Goal: Check status: Check status

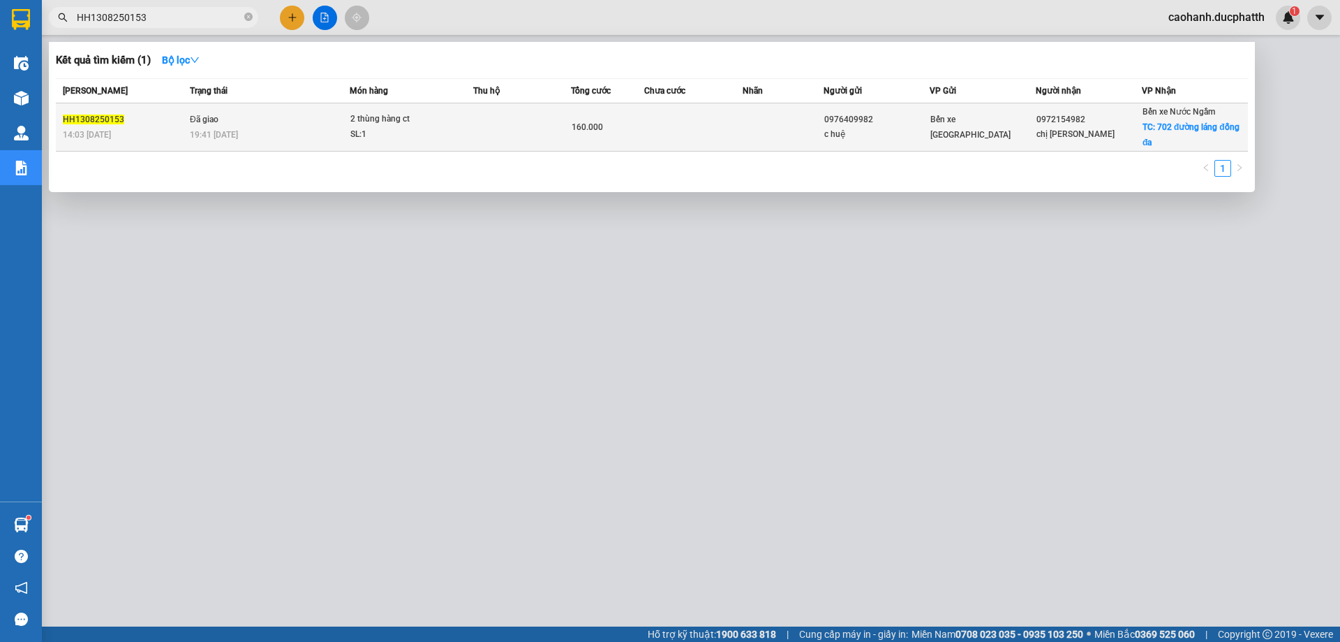
type input "HH1308250153"
click at [240, 123] on td "Đã giao 19:41 [DATE]" at bounding box center [267, 127] width 163 height 48
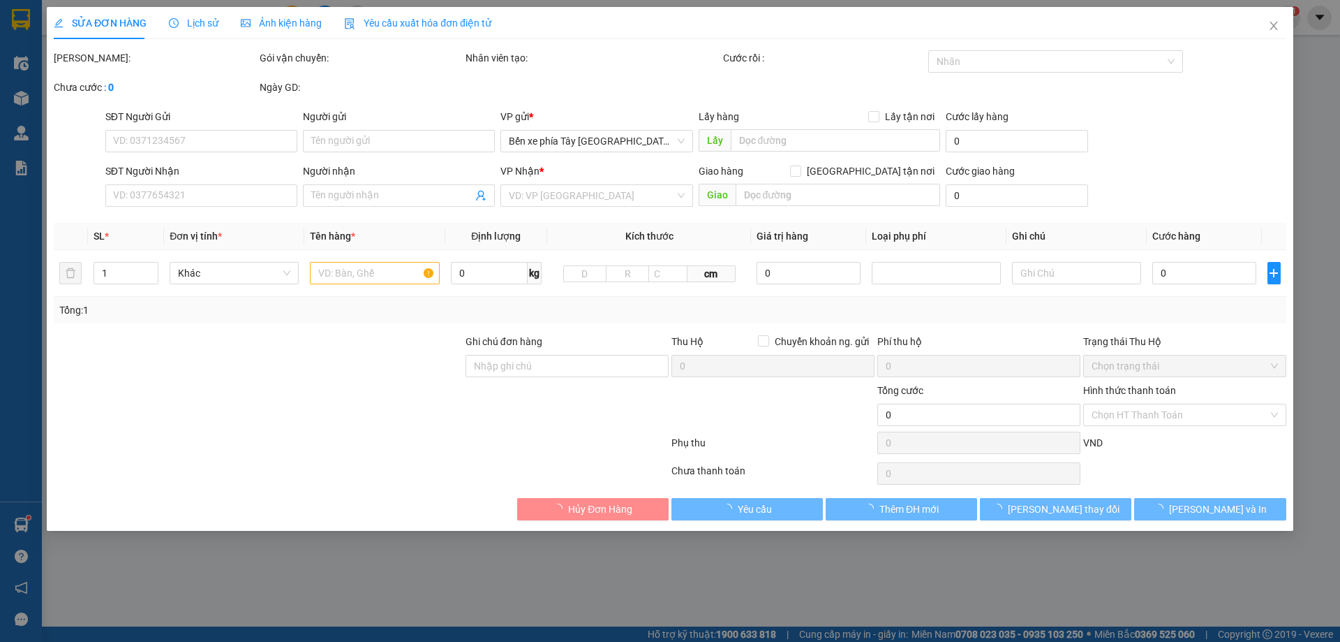
type input "0976409982"
type input "c huệ"
type input "0972154982"
type input "chị [PERSON_NAME]"
checkbox input "true"
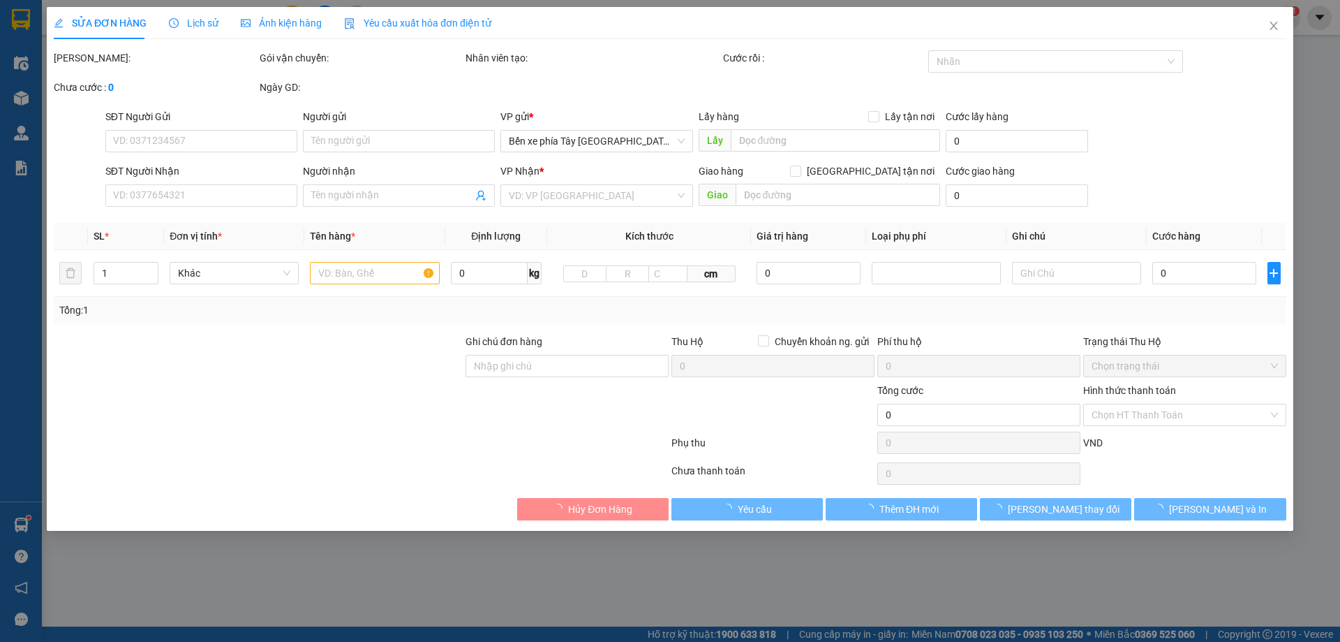
type input "702 đường láng đống đa"
type input "80.000"
type input "ck 19h17 [DATE] [PERSON_NAME]"
type input "160.000"
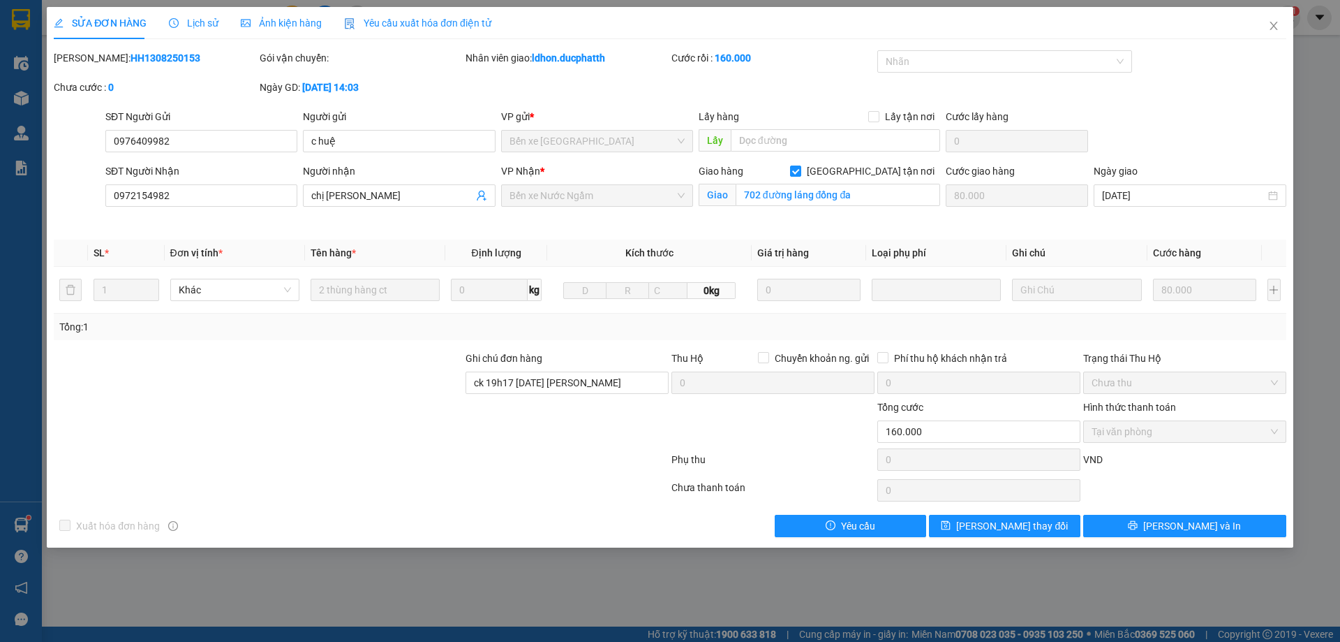
click at [207, 13] on div "Lịch sử" at bounding box center [194, 23] width 50 height 32
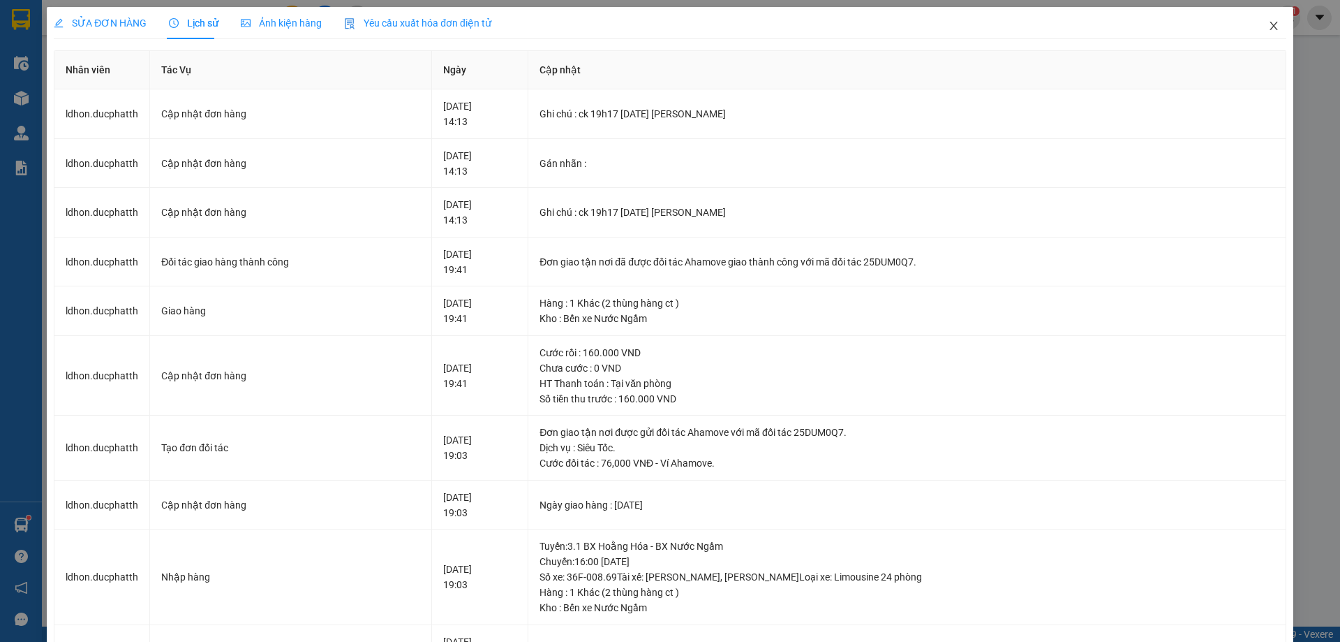
click at [1269, 27] on icon "close" at bounding box center [1274, 25] width 11 height 11
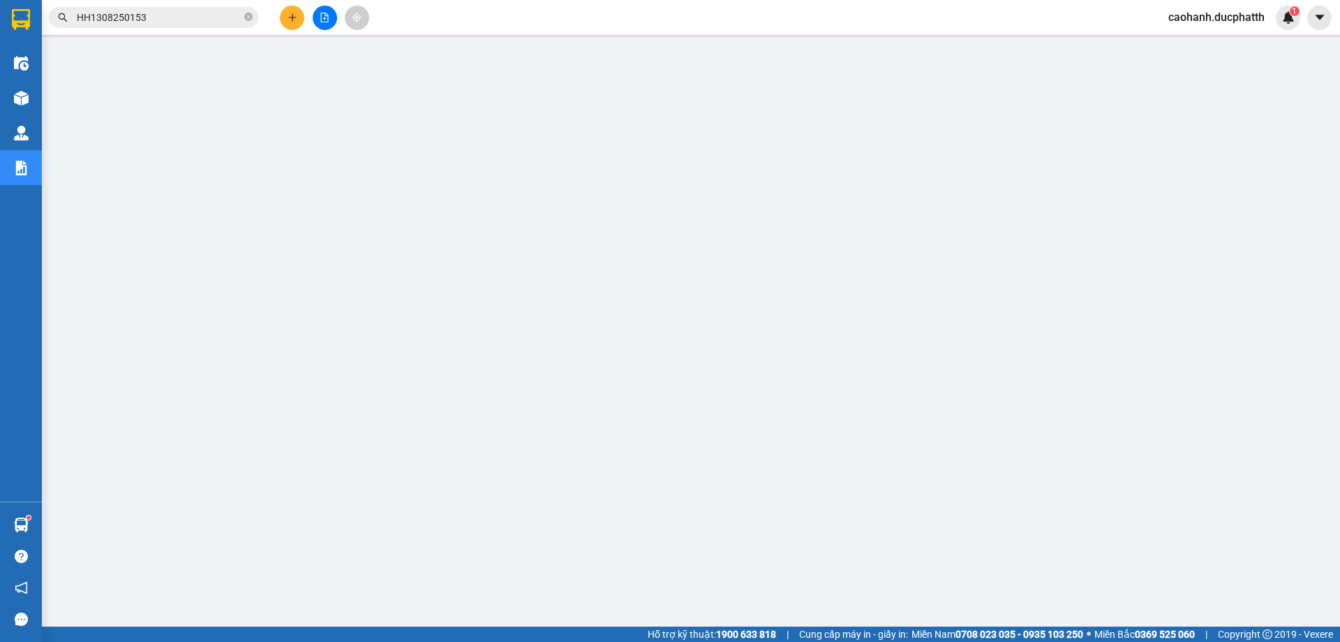
click at [166, 21] on input "HH1308250153" at bounding box center [159, 17] width 165 height 15
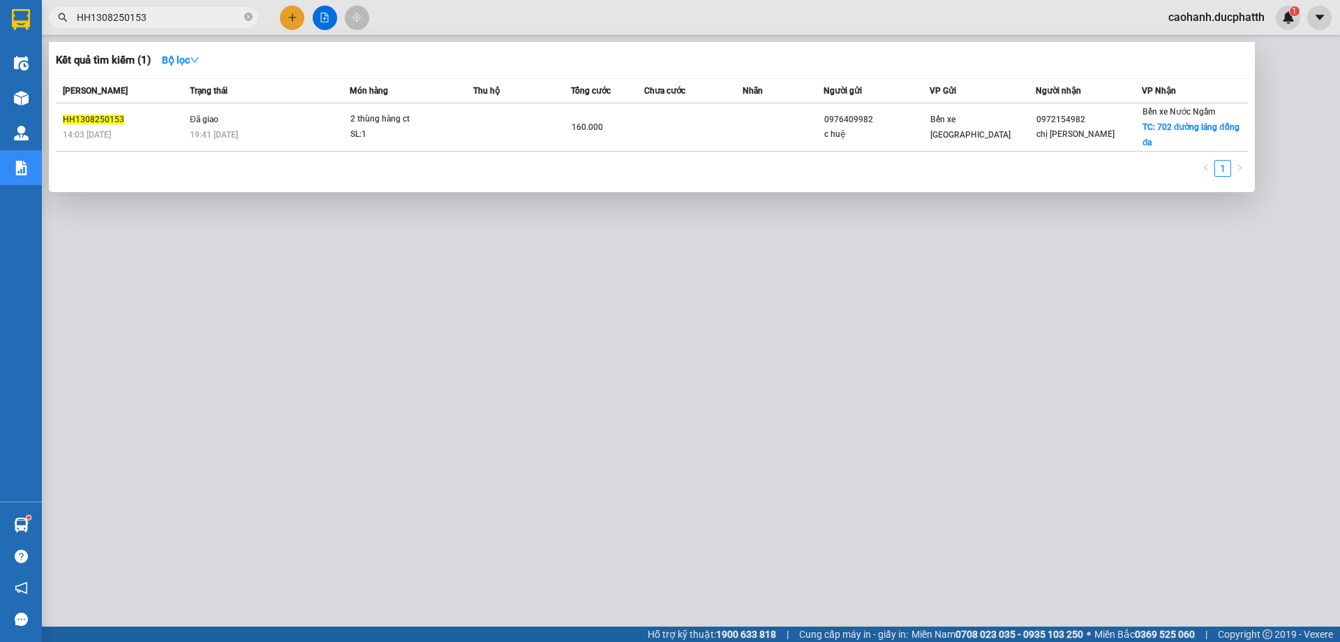
drag, startPoint x: 195, startPoint y: 22, endPoint x: 34, endPoint y: 24, distance: 161.3
click at [34, 24] on section "Kết quả tìm kiếm ( 1 ) Bộ lọc Mã ĐH Trạng thái Món hàng Thu hộ Tổng cước Chưa c…" at bounding box center [670, 321] width 1340 height 642
paste input "K130825018"
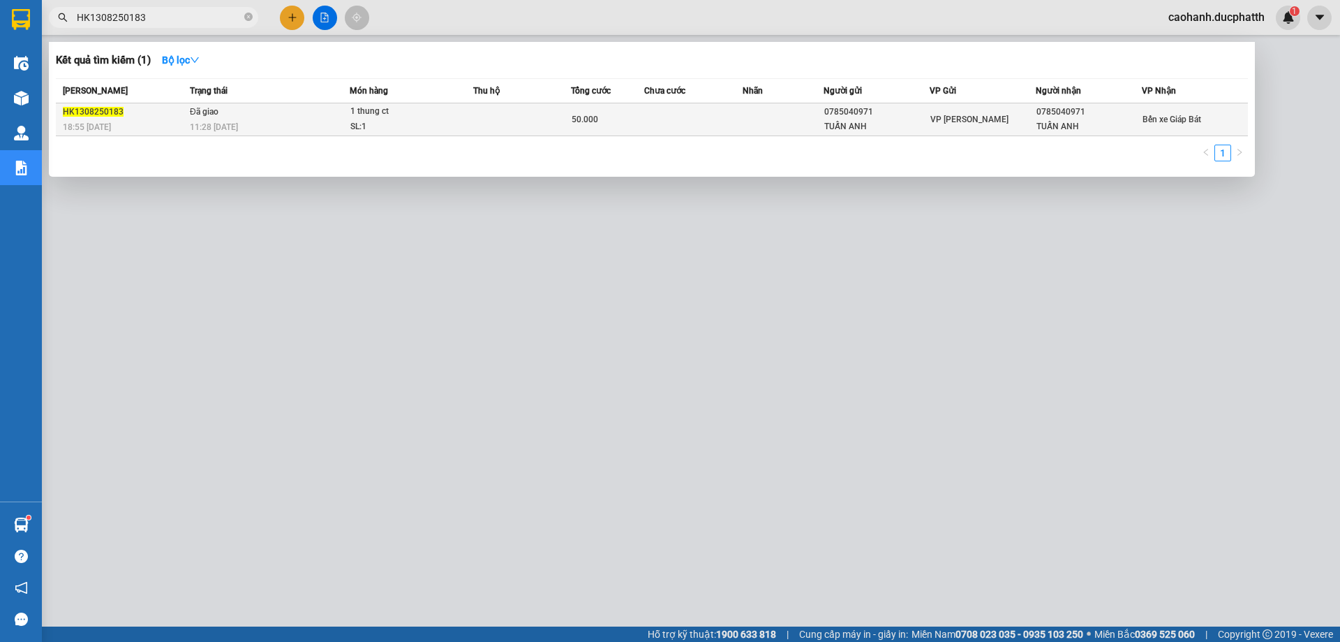
type input "HK1308250183"
click at [246, 114] on td "Đã giao 11:28 [DATE]" at bounding box center [267, 119] width 163 height 33
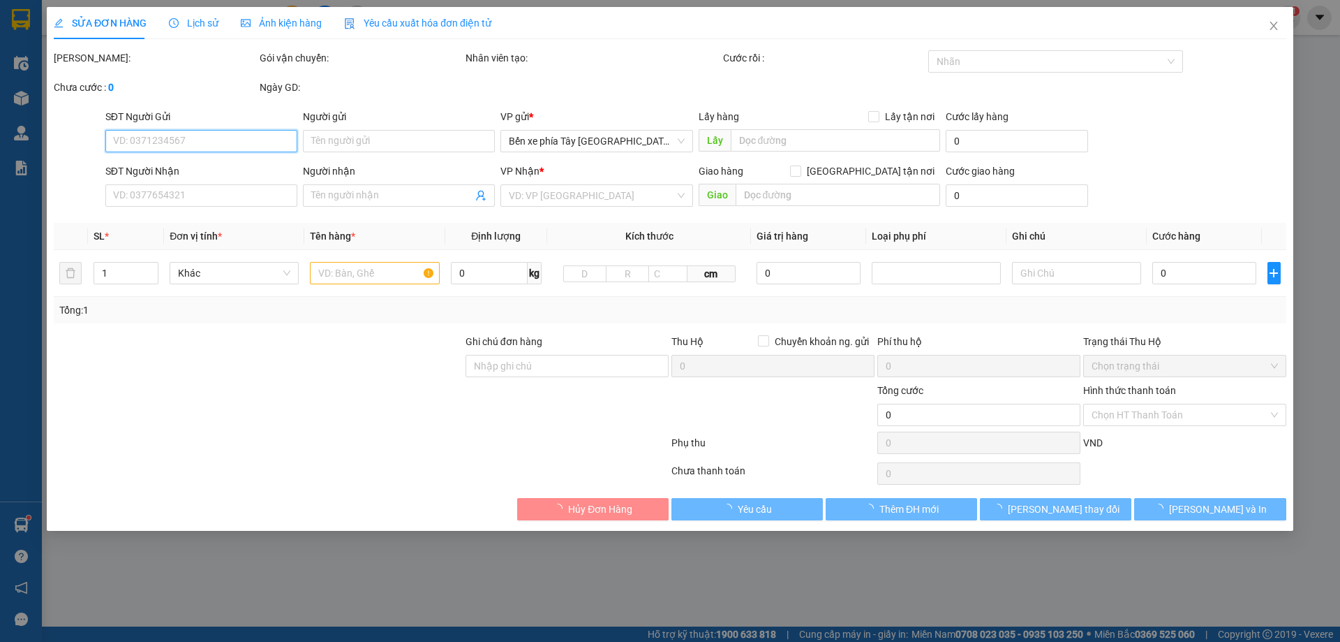
type input "0785040971"
type input "TUẤN ANH"
type input "0785040971"
type input "TUẤN ANH"
type input "50.000"
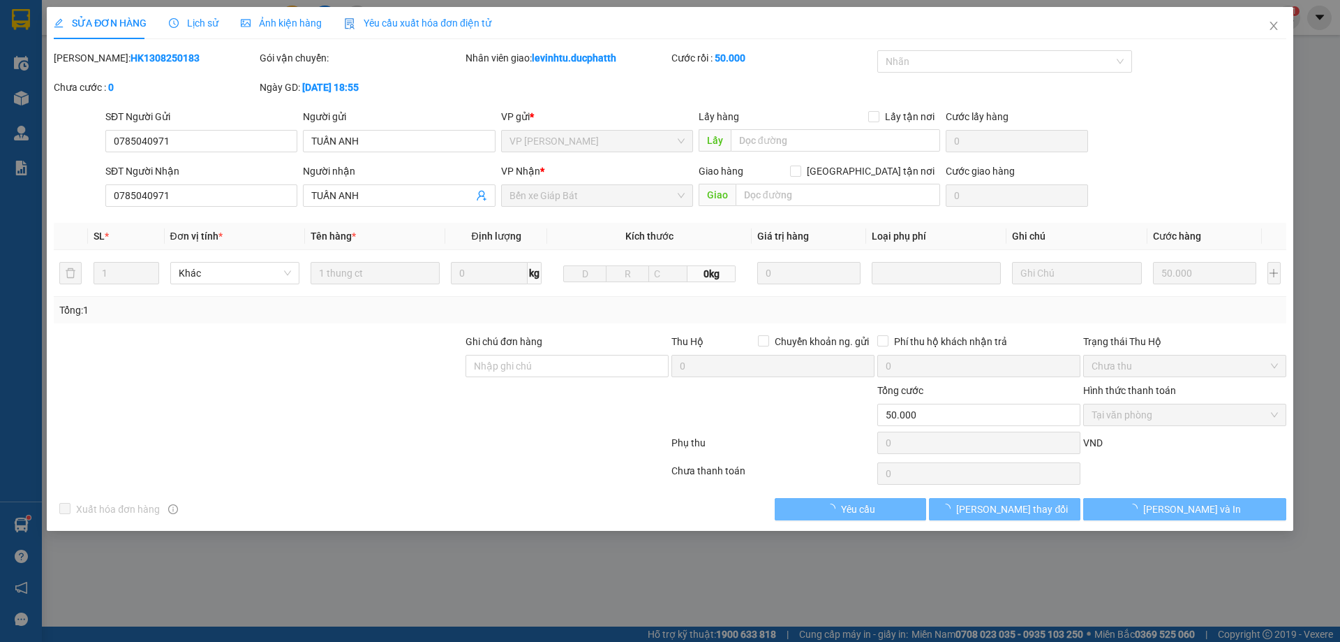
click at [212, 24] on span "Lịch sử" at bounding box center [194, 22] width 50 height 11
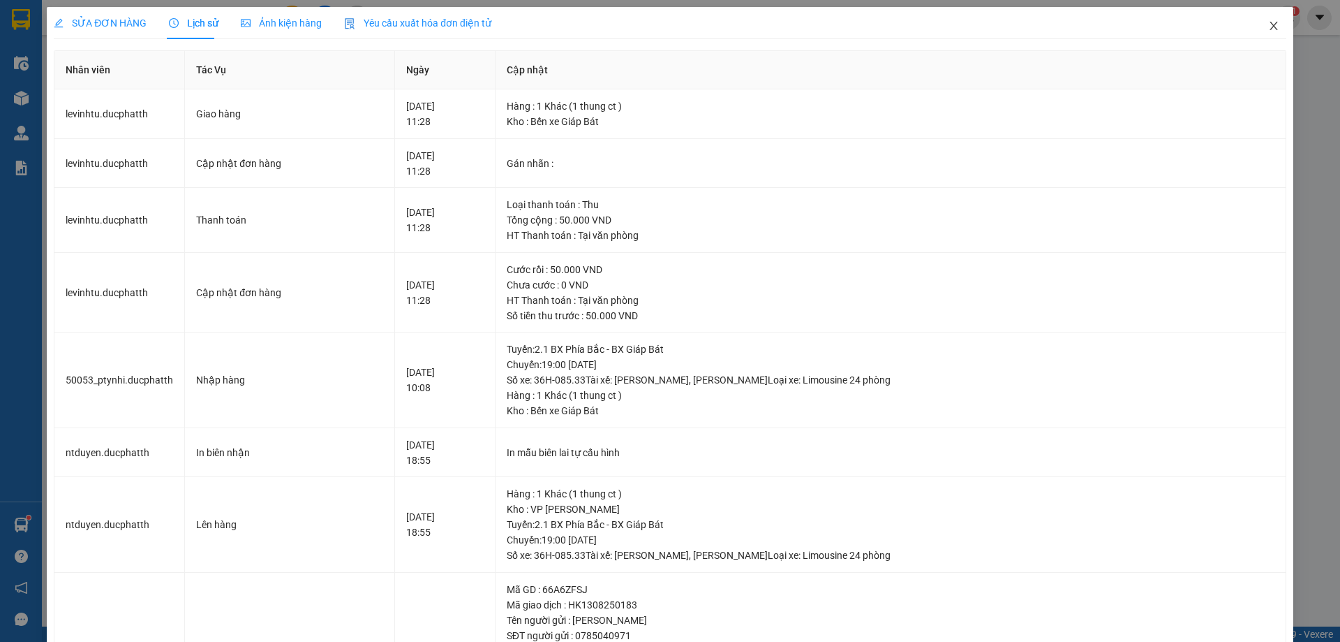
click at [1269, 26] on icon "close" at bounding box center [1274, 25] width 11 height 11
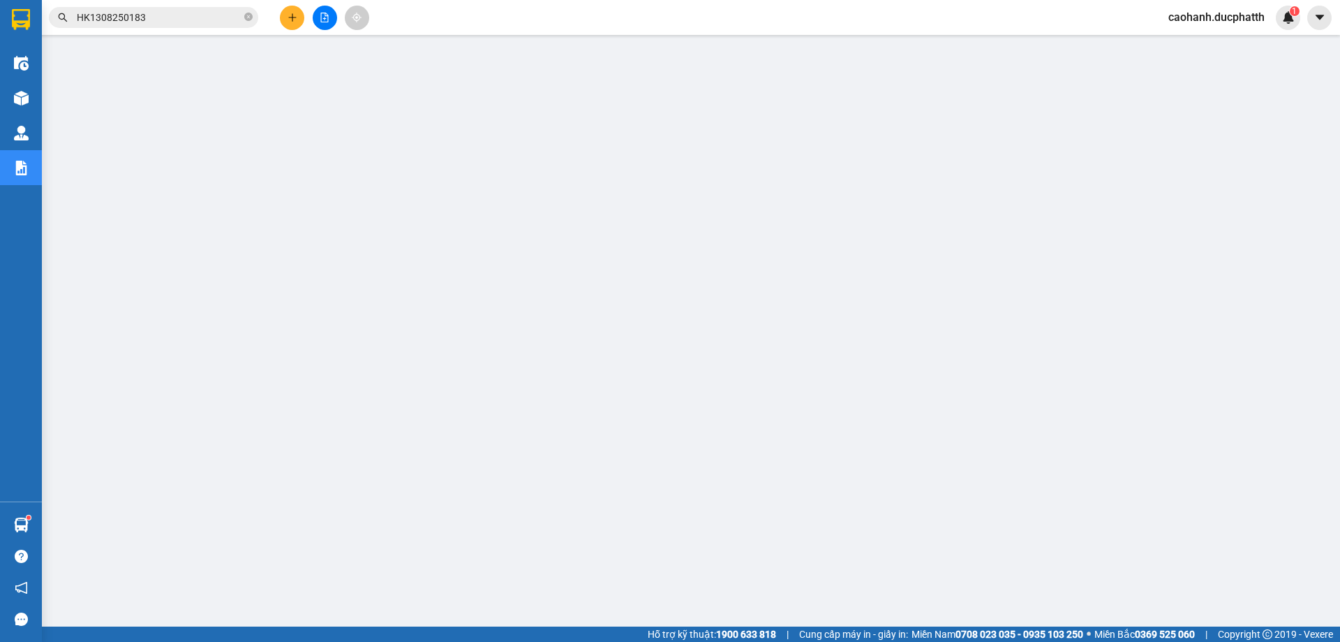
click at [165, 20] on input "HK1308250183" at bounding box center [159, 17] width 165 height 15
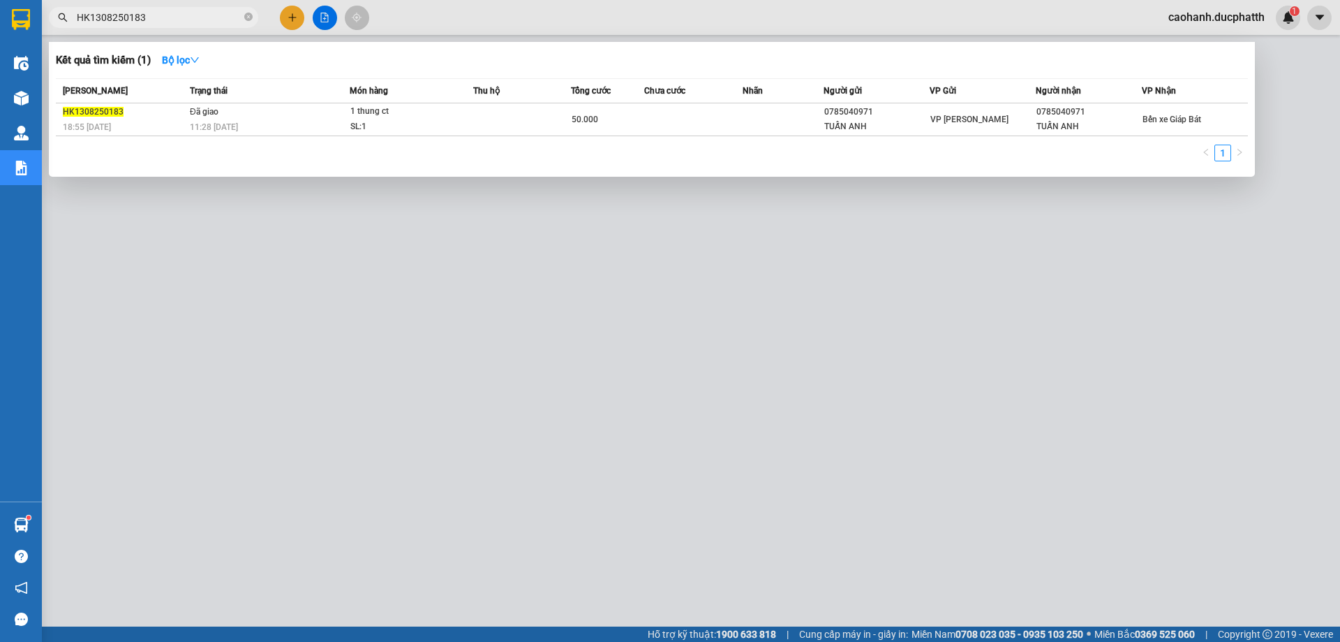
drag, startPoint x: 170, startPoint y: 17, endPoint x: 50, endPoint y: 22, distance: 119.5
click at [50, 22] on span "HK1308250183" at bounding box center [153, 17] width 209 height 21
paste input "PT1308250159"
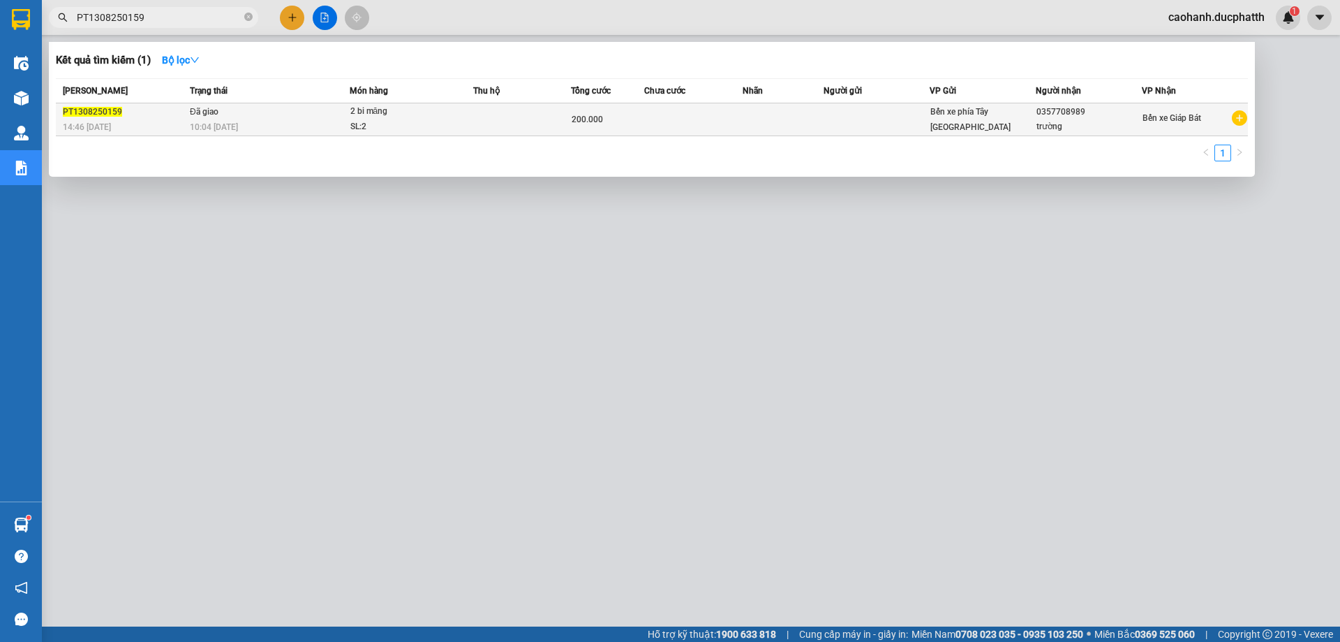
type input "PT1308250159"
click at [272, 115] on td "Đã giao 10:04 [DATE]" at bounding box center [267, 119] width 163 height 33
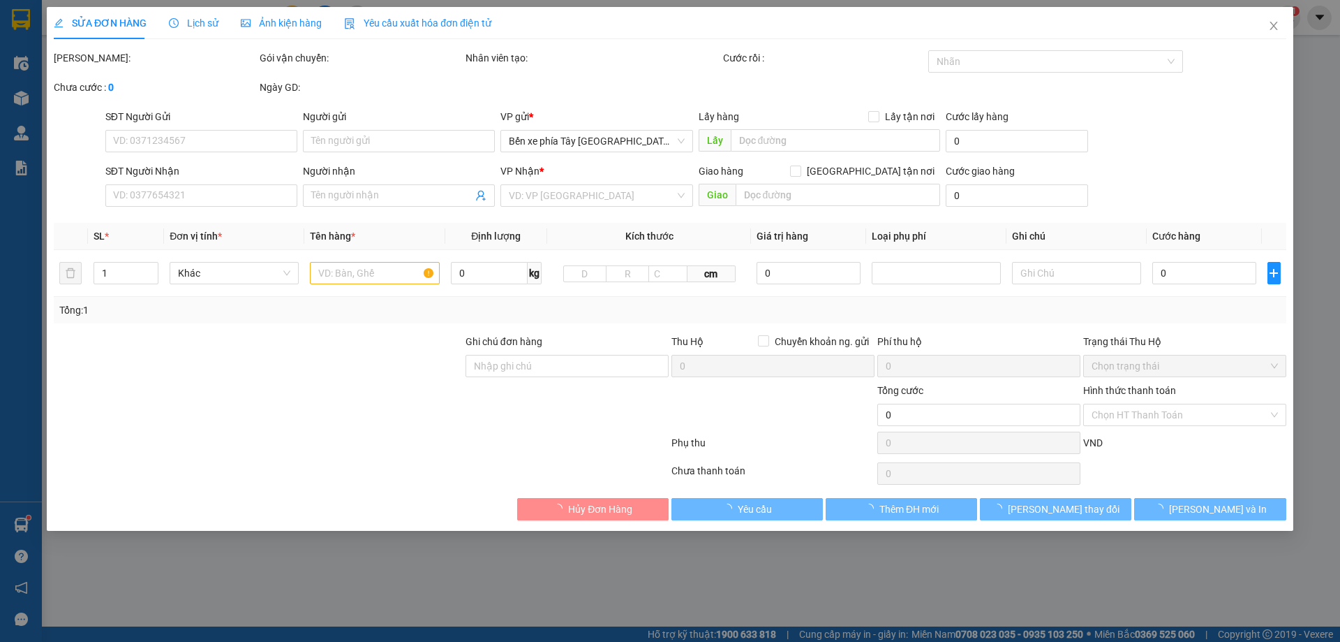
type input "0357708989"
type input "trường"
type input "200.000"
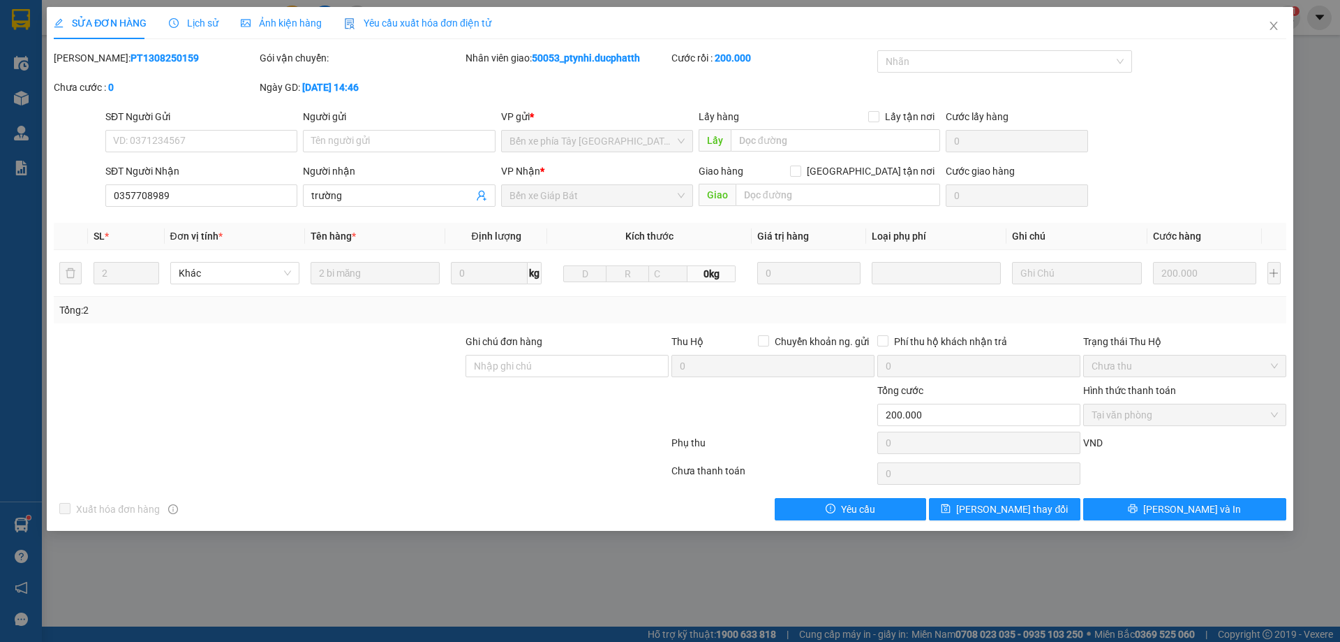
click at [206, 24] on span "Lịch sử" at bounding box center [194, 22] width 50 height 11
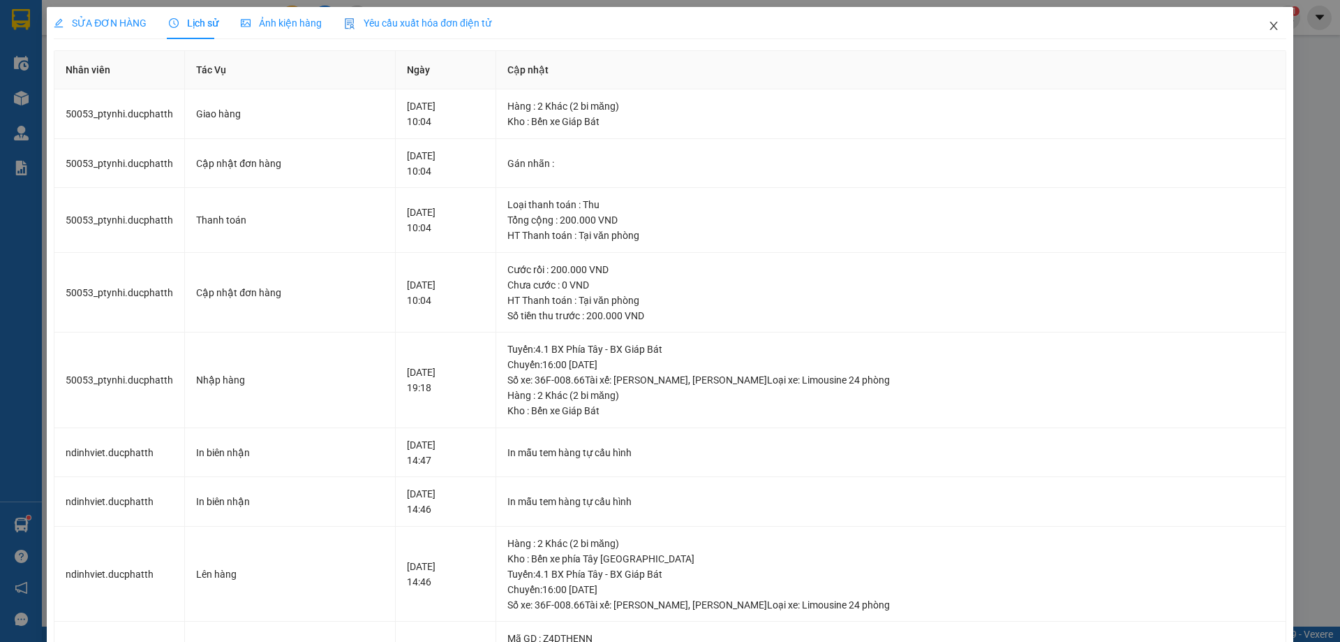
click at [1269, 27] on icon "close" at bounding box center [1274, 25] width 11 height 11
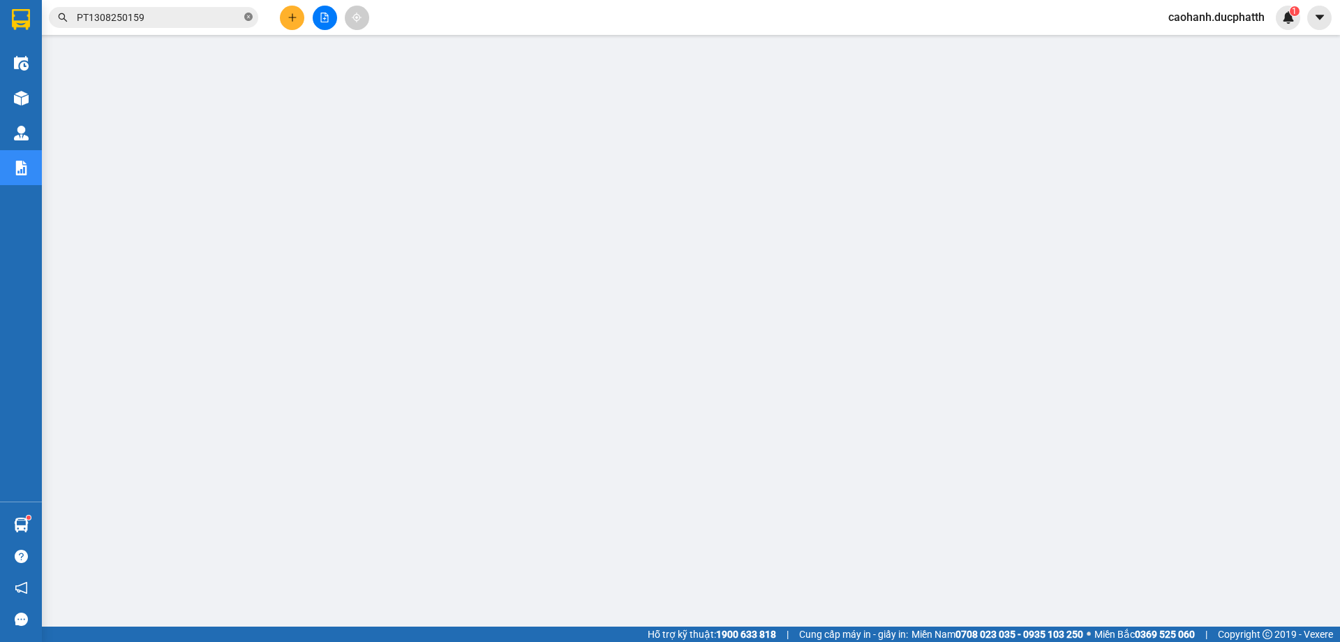
click at [251, 17] on icon "close-circle" at bounding box center [248, 17] width 8 height 8
